Goal: Communication & Community: Connect with others

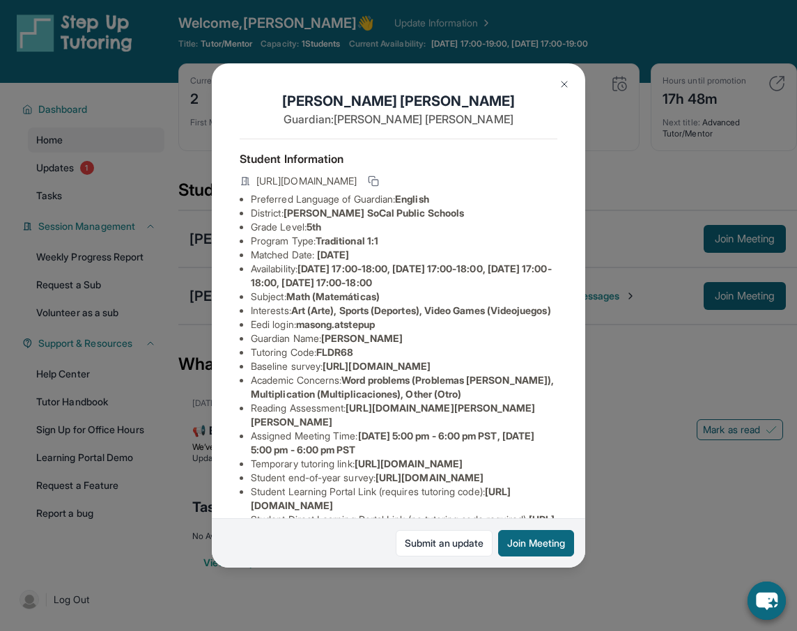
scroll to position [0, 2]
click at [557, 81] on button at bounding box center [564, 84] width 28 height 28
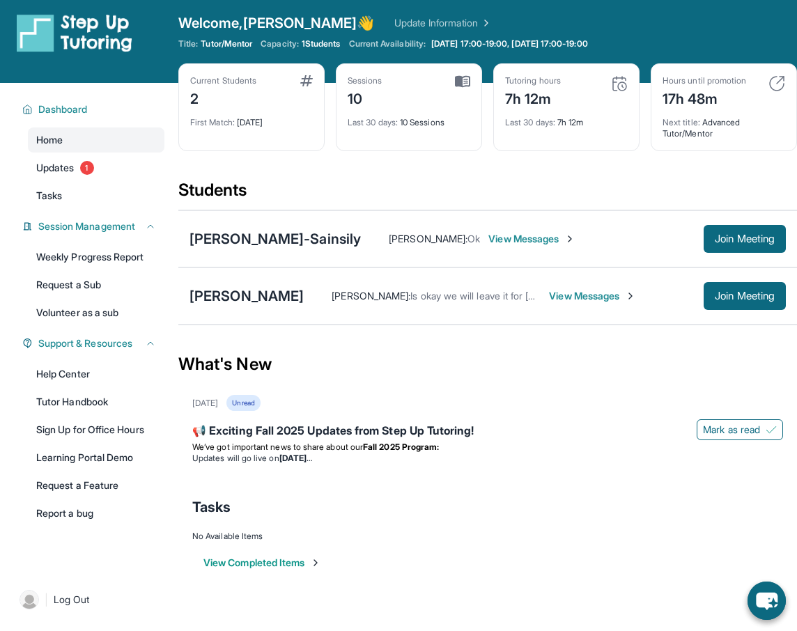
click at [558, 301] on span "View Messages" at bounding box center [592, 296] width 87 height 14
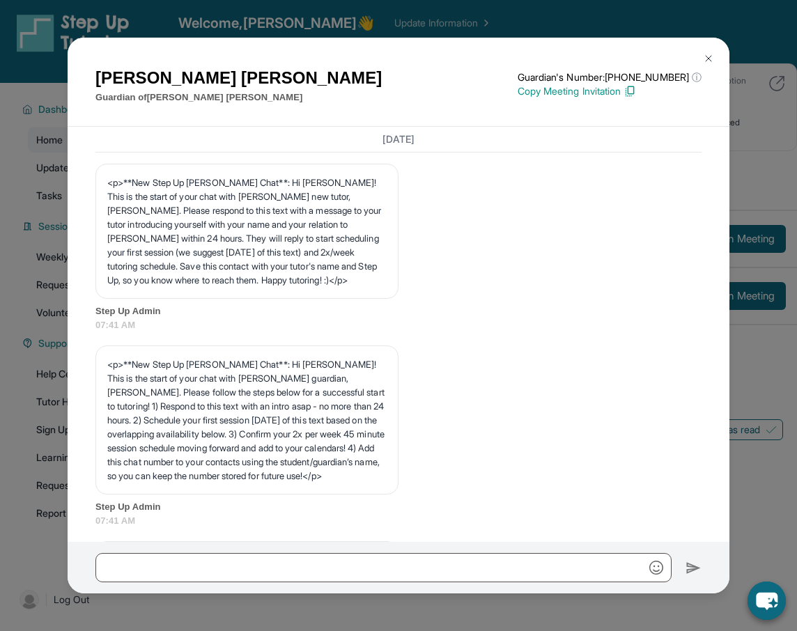
scroll to position [3620, 0]
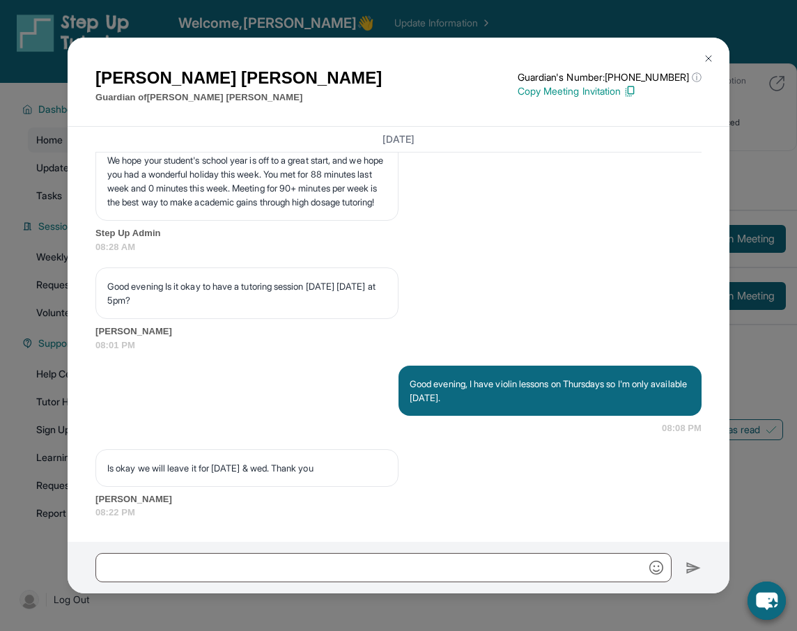
click at [703, 54] on img at bounding box center [708, 58] width 11 height 11
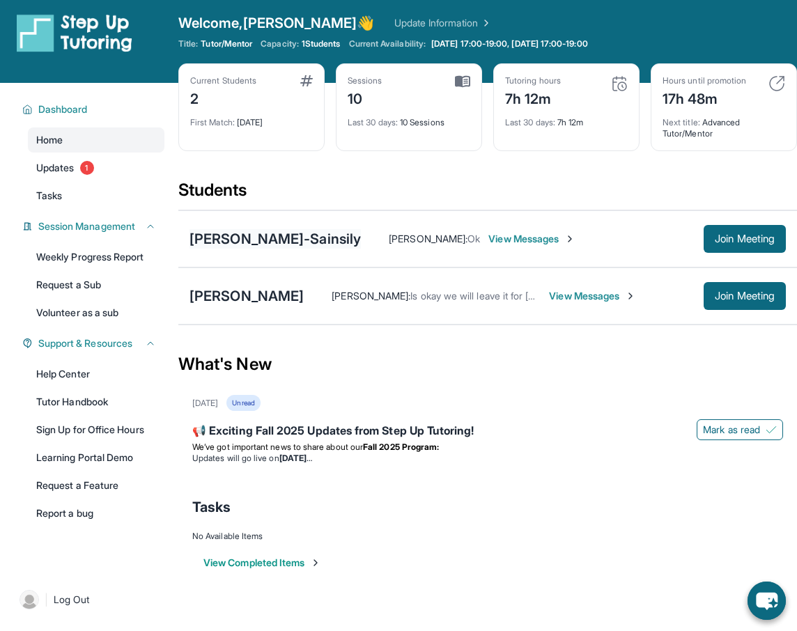
click at [322, 243] on div "[PERSON_NAME]-Sainsily" at bounding box center [274, 239] width 171 height 20
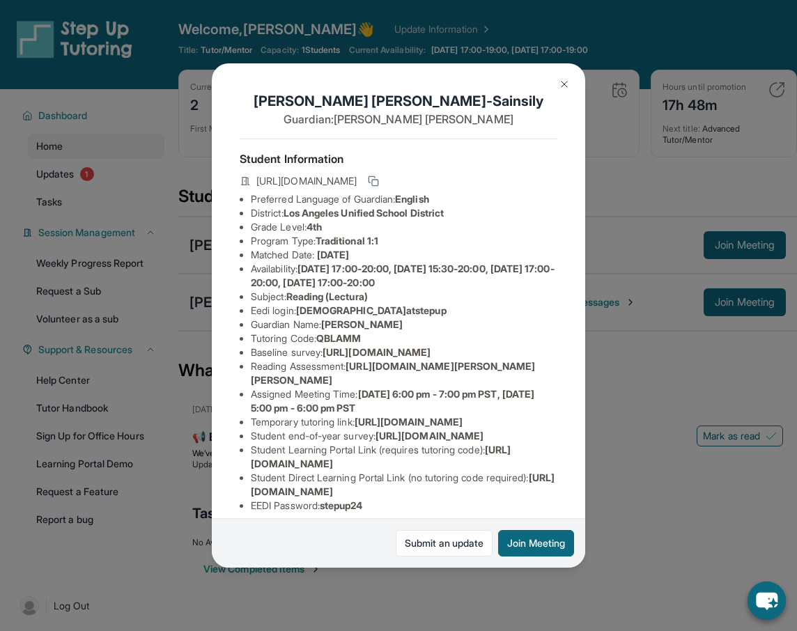
scroll to position [0, 8]
click at [554, 85] on button at bounding box center [564, 84] width 28 height 28
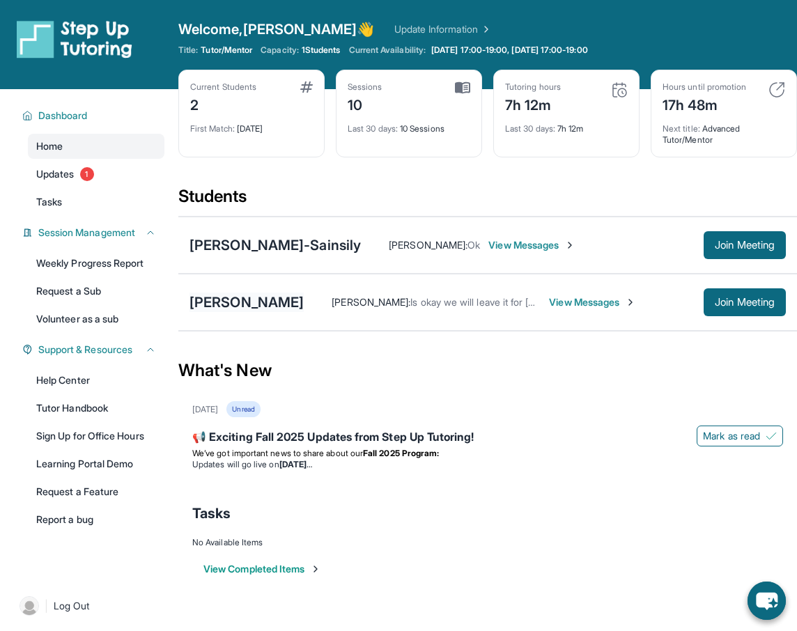
click at [223, 306] on div "[PERSON_NAME]" at bounding box center [246, 303] width 114 height 20
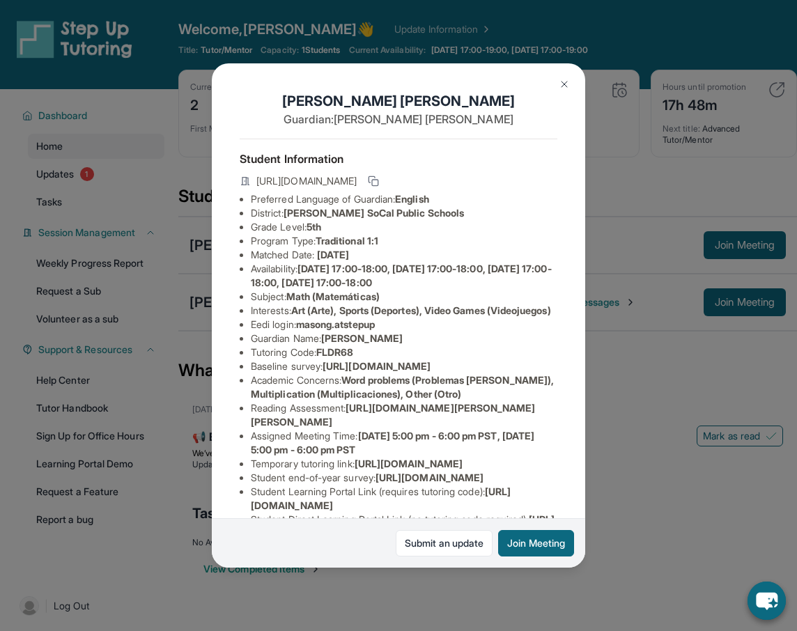
click at [623, 355] on div "Mason Garcia Guardian: Vanessa Villalpando Student Information https://student-…" at bounding box center [398, 315] width 797 height 631
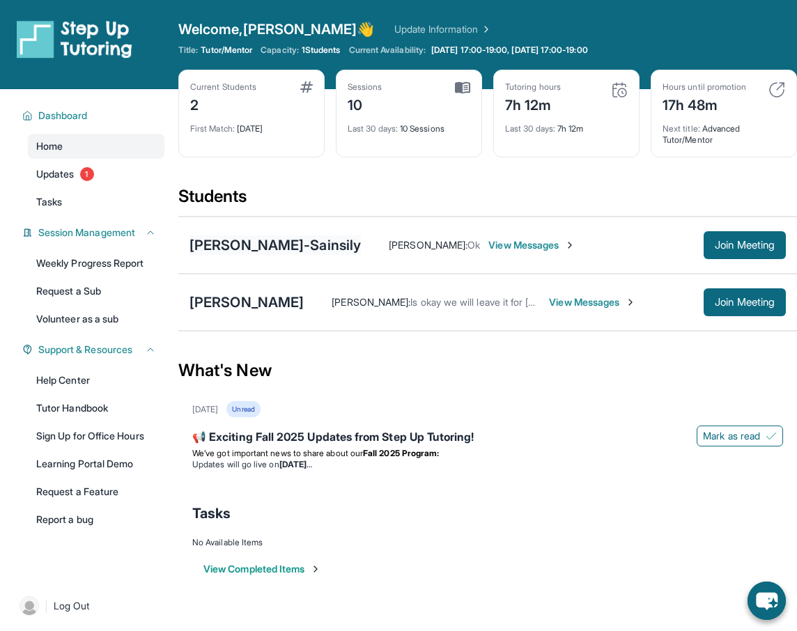
click at [247, 246] on div "[PERSON_NAME]-Sainsily" at bounding box center [274, 245] width 171 height 20
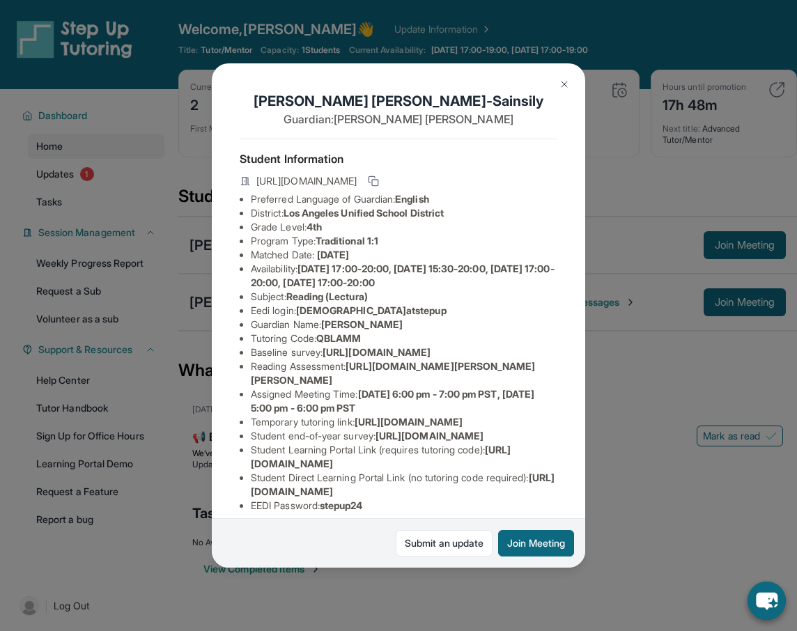
scroll to position [0, 0]
click at [668, 371] on div "Evangeline Galindez-Sainsily Guardian: Marilyn Galindez Student Information htt…" at bounding box center [398, 315] width 797 height 631
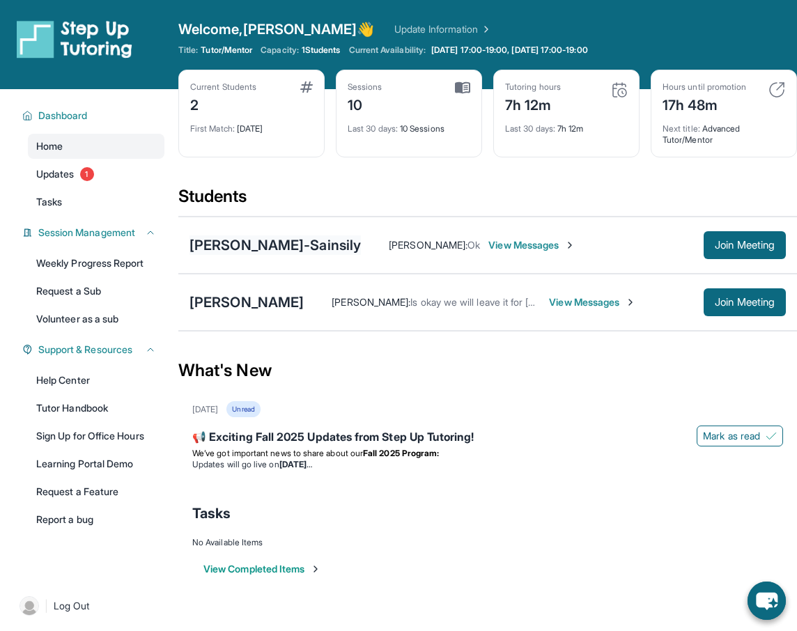
click at [228, 250] on div "[PERSON_NAME]-Sainsily" at bounding box center [274, 245] width 171 height 20
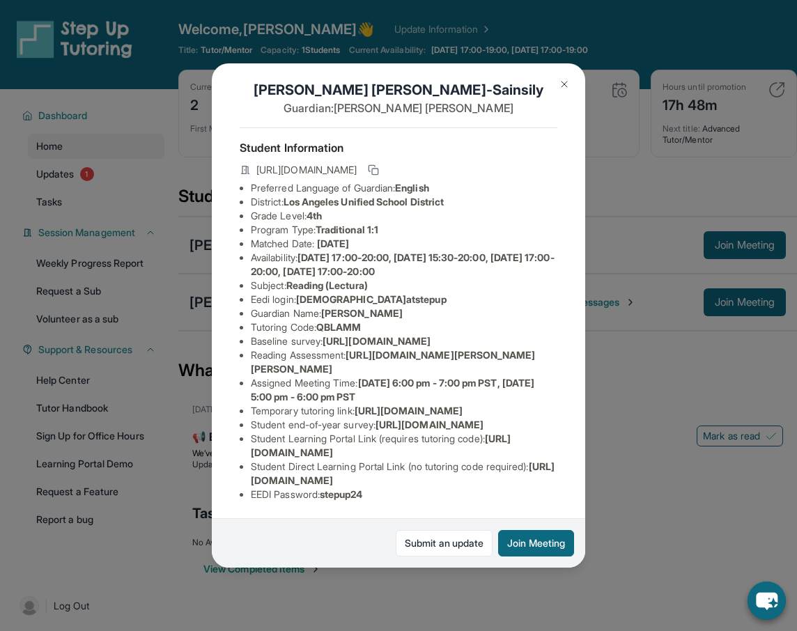
scroll to position [150, 13]
drag, startPoint x: 647, startPoint y: 405, endPoint x: 391, endPoint y: 277, distance: 286.6
click at [647, 405] on div "Evangeline Galindez-Sainsily Guardian: Marilyn Galindez Student Information htt…" at bounding box center [398, 315] width 797 height 631
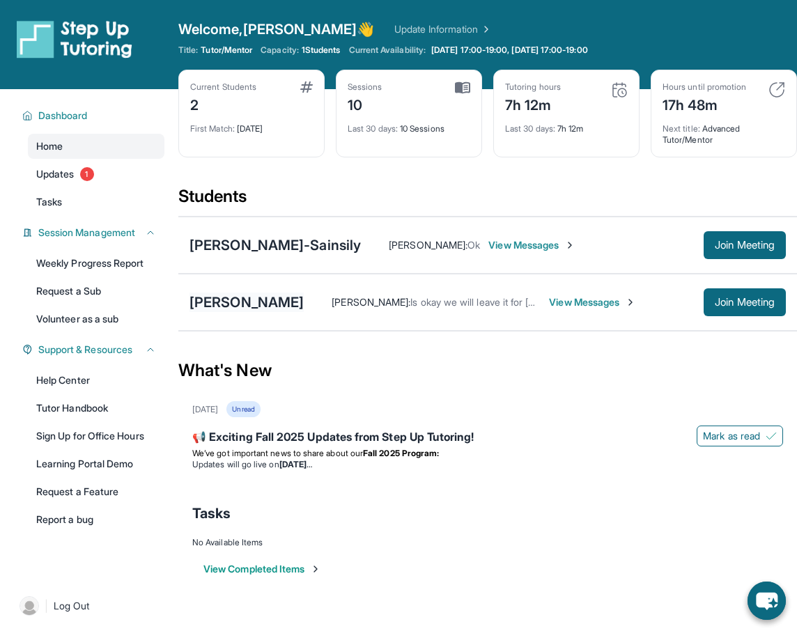
click at [236, 300] on div "[PERSON_NAME]" at bounding box center [246, 303] width 114 height 20
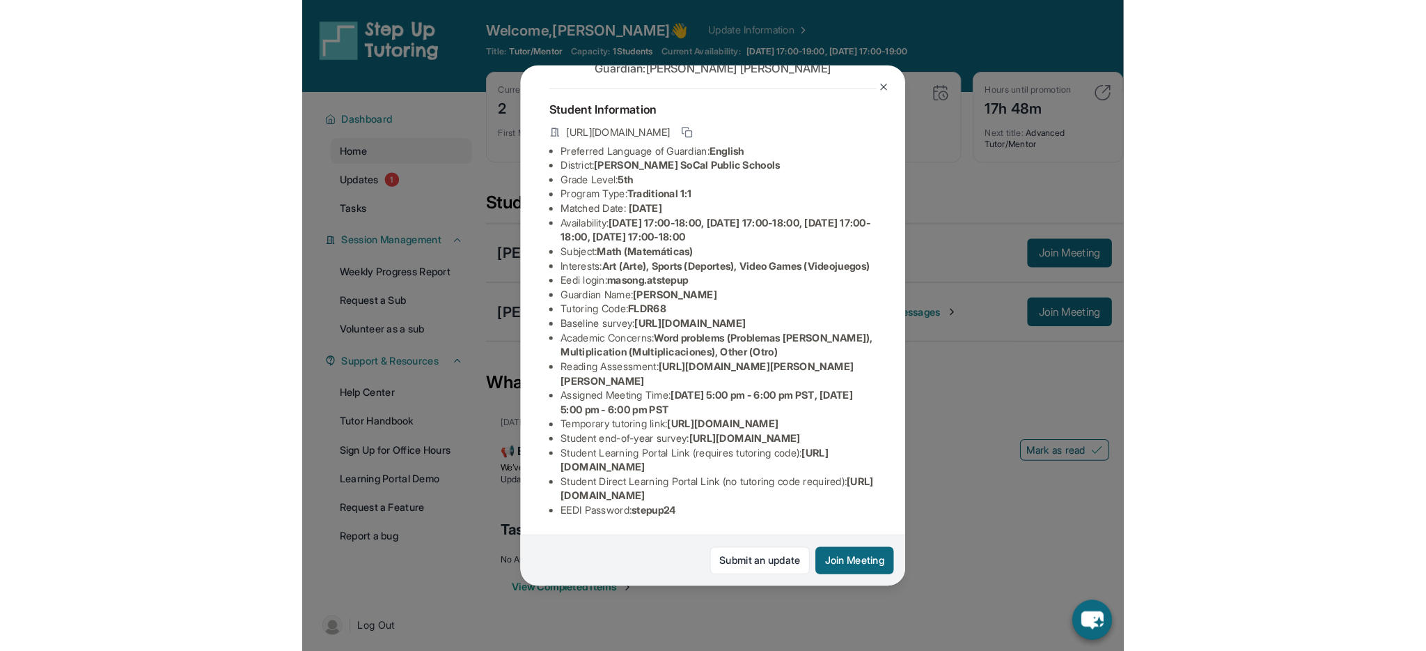
scroll to position [192, 22]
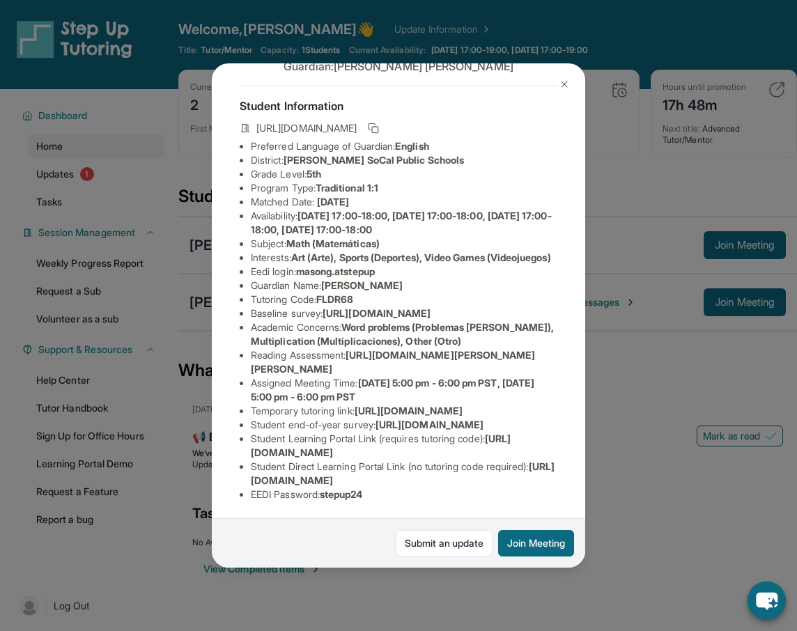
click at [646, 364] on div "Mason Garcia Guardian: Vanessa Villalpando Student Information https://student-…" at bounding box center [398, 315] width 797 height 631
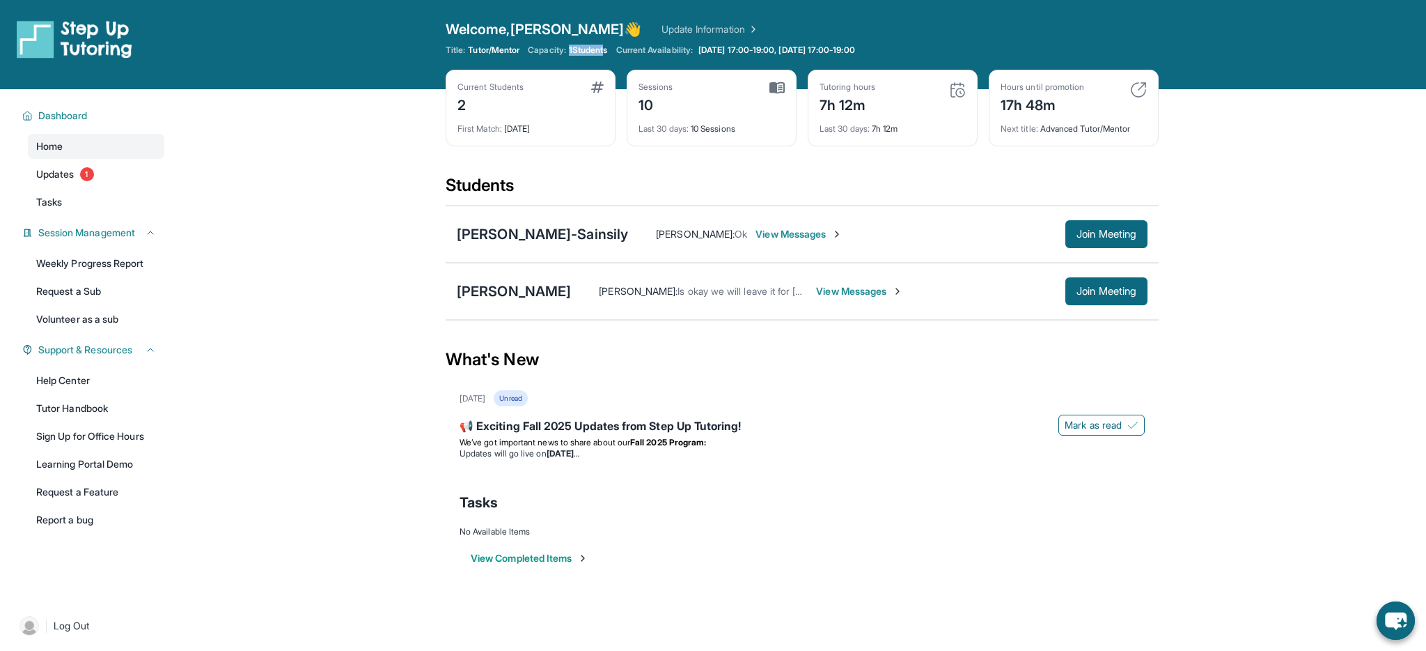
drag, startPoint x: 570, startPoint y: 46, endPoint x: 610, endPoint y: 47, distance: 40.4
click at [607, 47] on div "Capacity: 1 Students" at bounding box center [567, 50] width 79 height 11
click at [753, 53] on span "[DATE] 17:00-19:00, [DATE] 17:00-19:00" at bounding box center [777, 50] width 157 height 11
drag, startPoint x: 583, startPoint y: 48, endPoint x: 568, endPoint y: 49, distance: 14.6
click at [582, 48] on span "1 Students" at bounding box center [588, 50] width 39 height 11
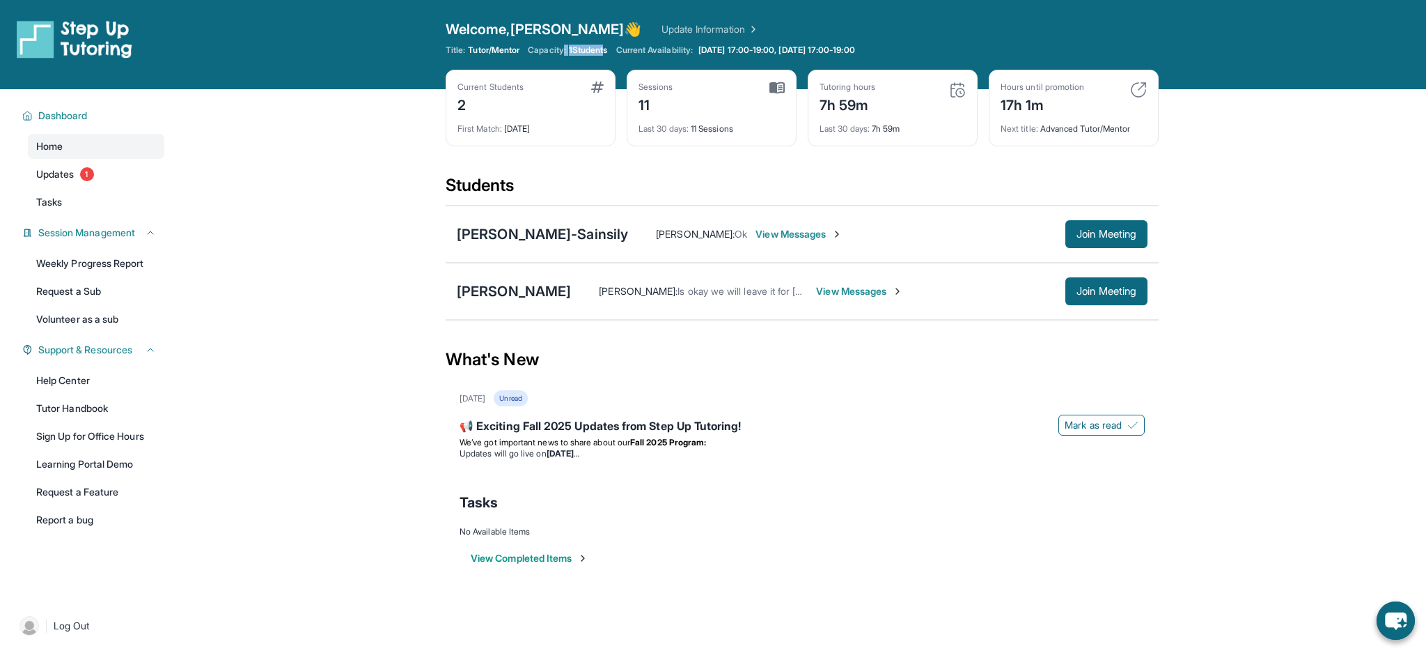
drag, startPoint x: 568, startPoint y: 49, endPoint x: 619, endPoint y: 46, distance: 50.9
click at [607, 47] on div "Capacity: 1 Students" at bounding box center [567, 50] width 79 height 11
click at [745, 173] on div "Current Students 2 First Match : [DATE] Sessions 11 Last 30 days : 11 Sessions …" at bounding box center [802, 122] width 713 height 104
click at [1145, 92] on img at bounding box center [1138, 89] width 17 height 17
drag, startPoint x: 1142, startPoint y: 90, endPoint x: 1123, endPoint y: 88, distance: 19.6
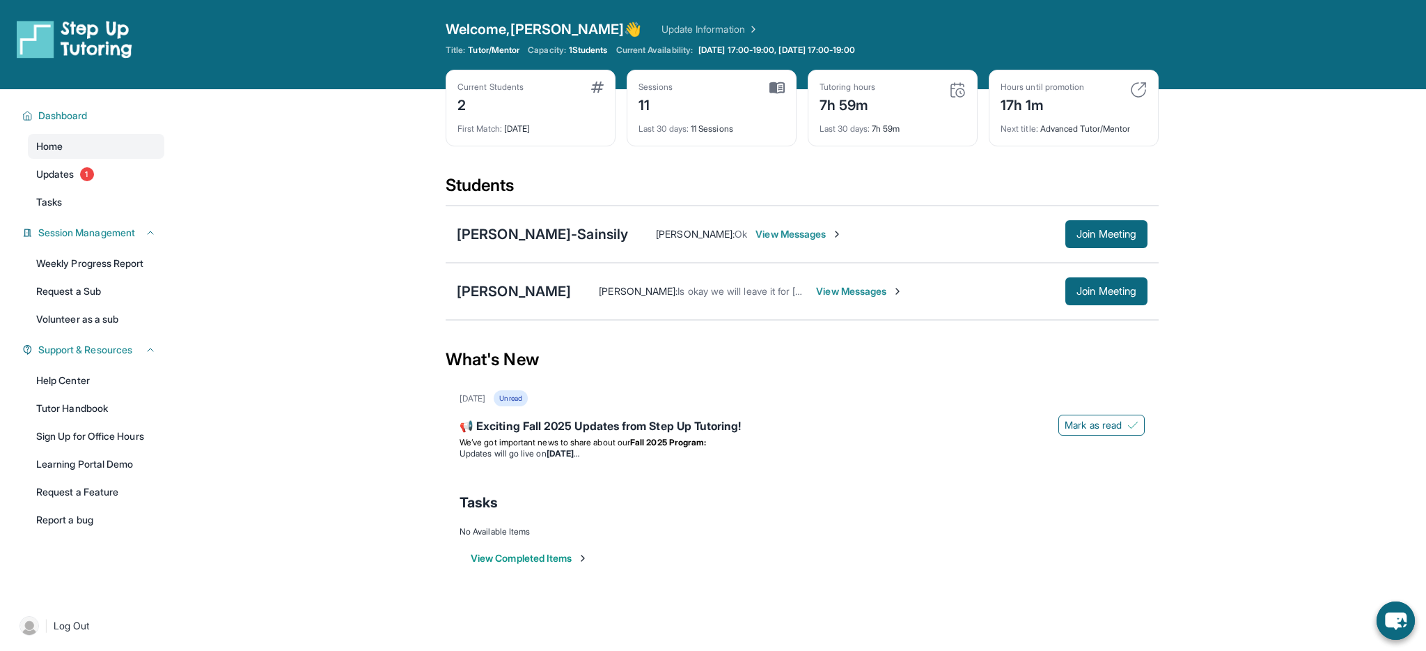
click at [1142, 90] on img at bounding box center [1138, 89] width 17 height 17
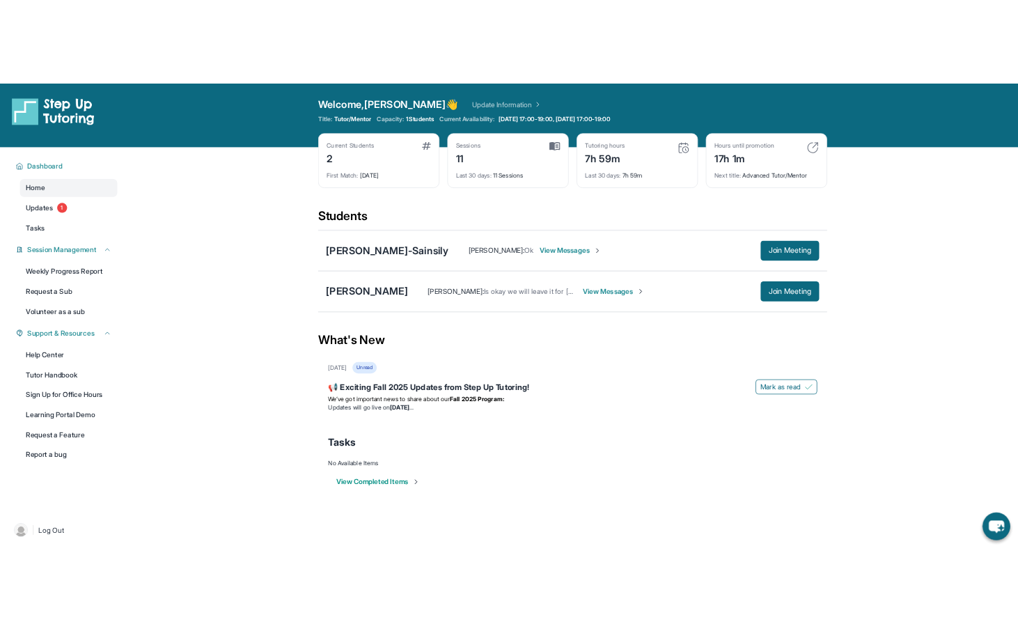
scroll to position [1, 0]
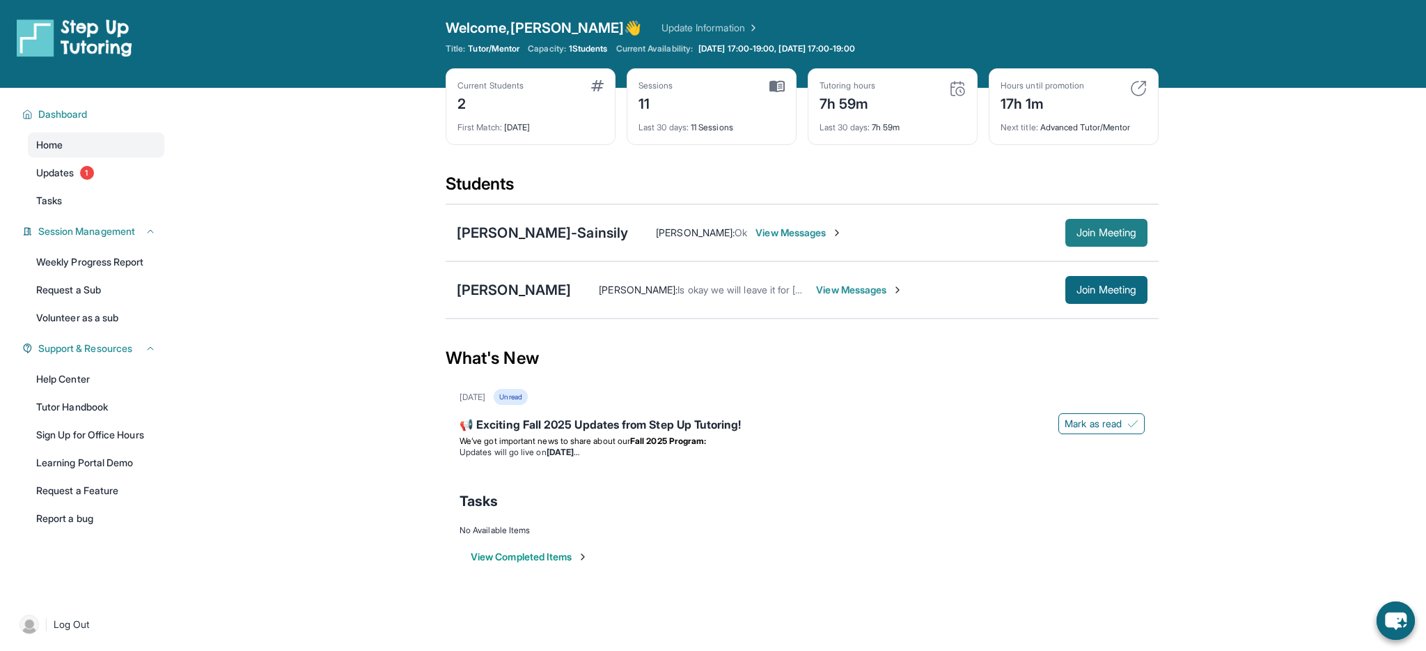
click at [1100, 233] on span "Join Meeting" at bounding box center [1107, 232] width 60 height 8
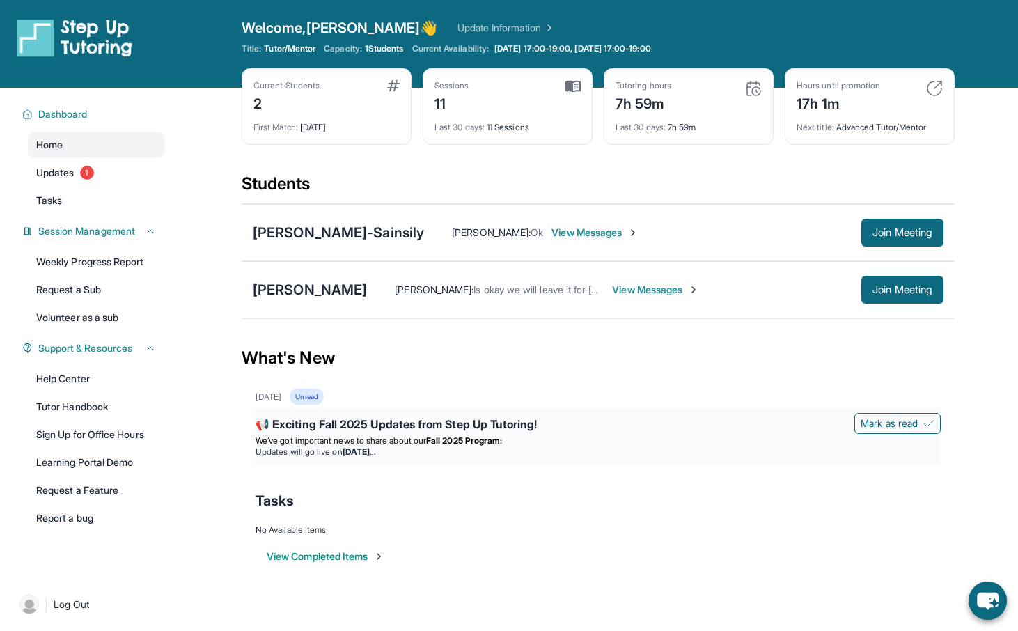
click at [421, 491] on li "Attend a live training" at bounding box center [598, 485] width 685 height 11
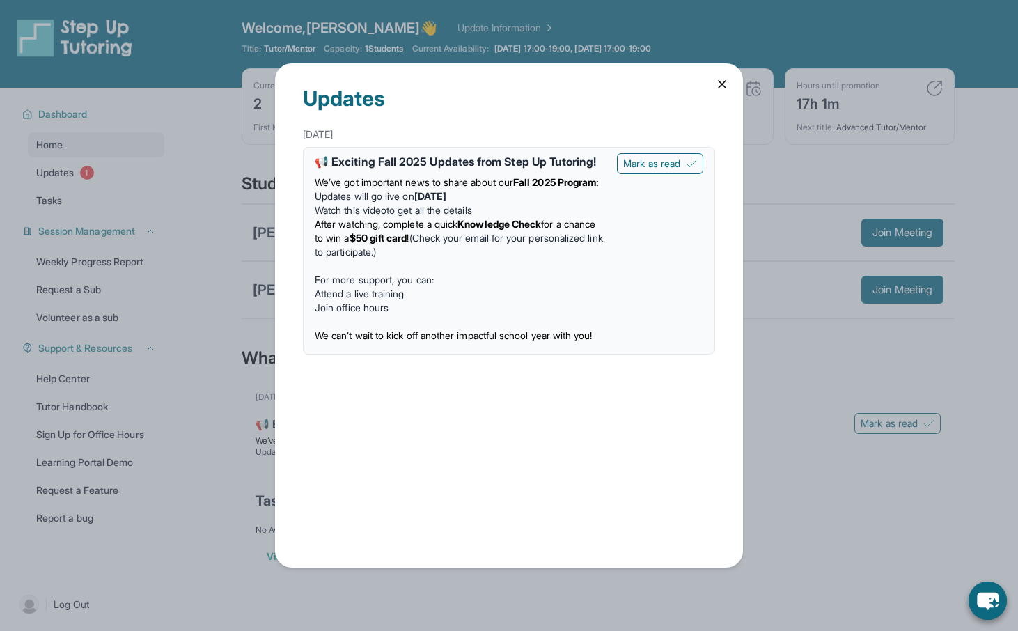
click at [999, 483] on div "Updates August 27th 📢 Exciting Fall 2025 Updates from Step Up Tutoring! We’ve g…" at bounding box center [509, 315] width 1018 height 631
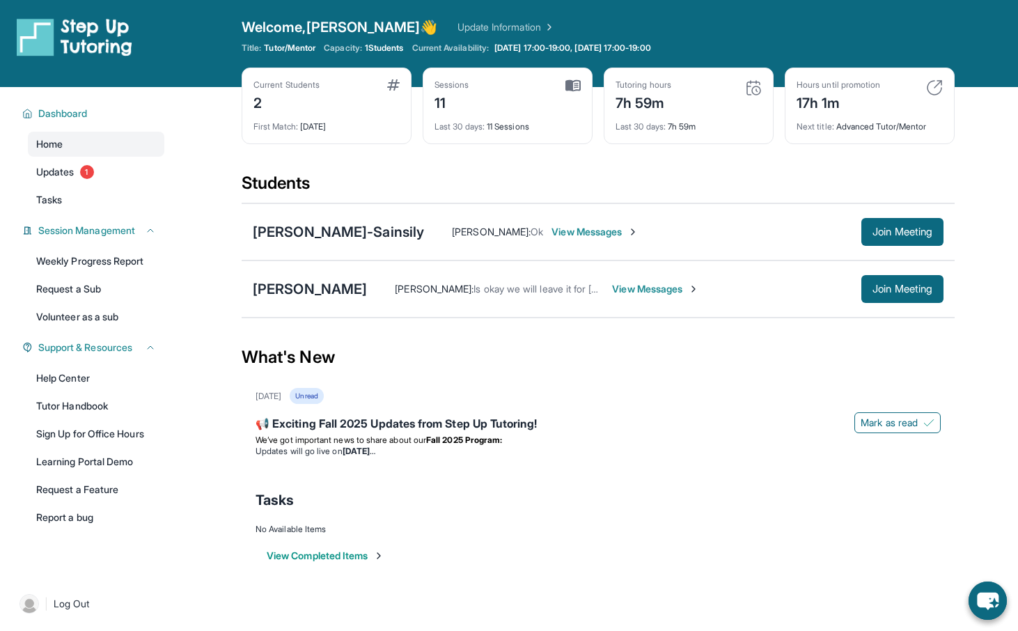
scroll to position [0, 0]
